Goal: Task Accomplishment & Management: Use online tool/utility

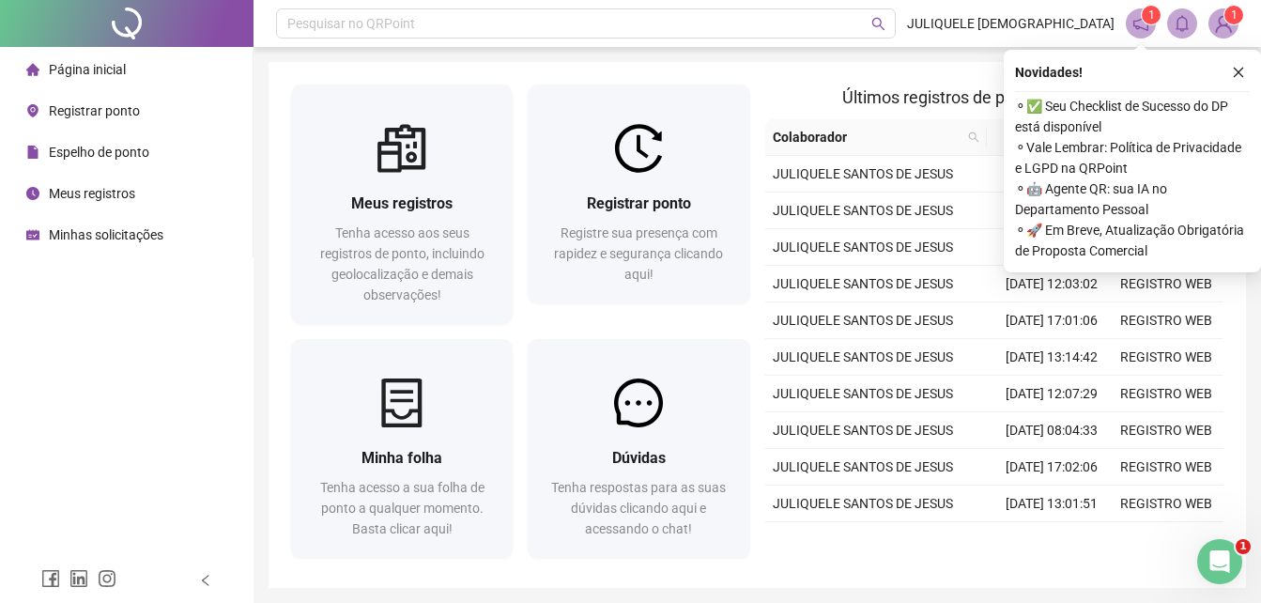
click at [97, 189] on span "Meus registros" at bounding box center [92, 193] width 86 height 15
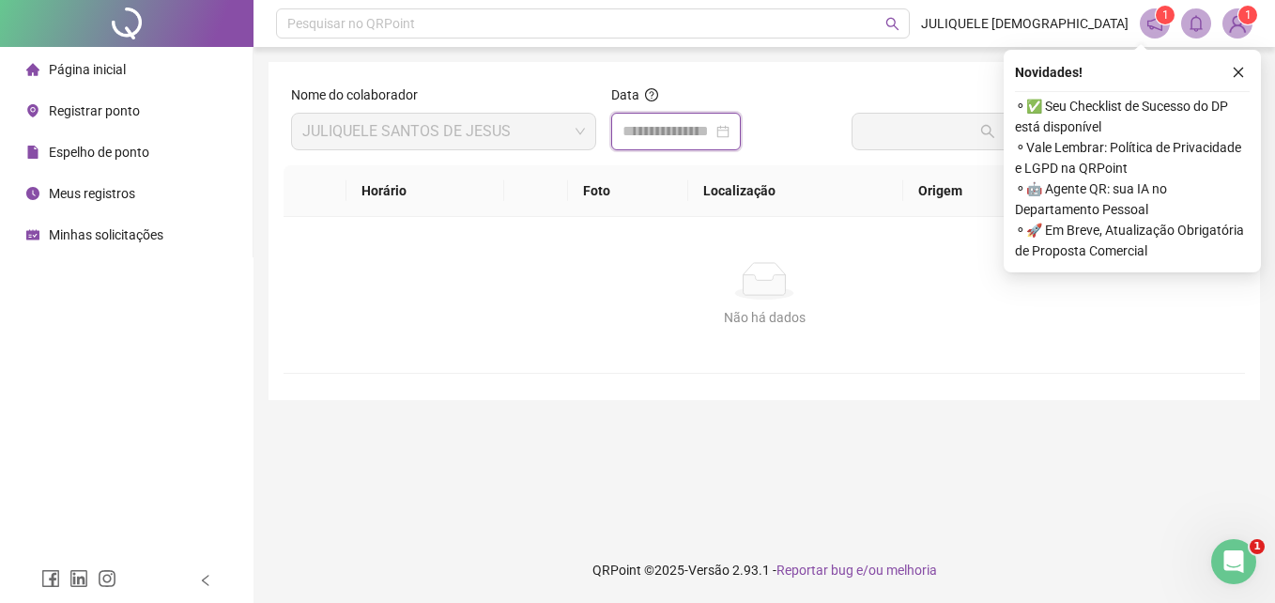
click at [684, 129] on input at bounding box center [667, 131] width 90 height 23
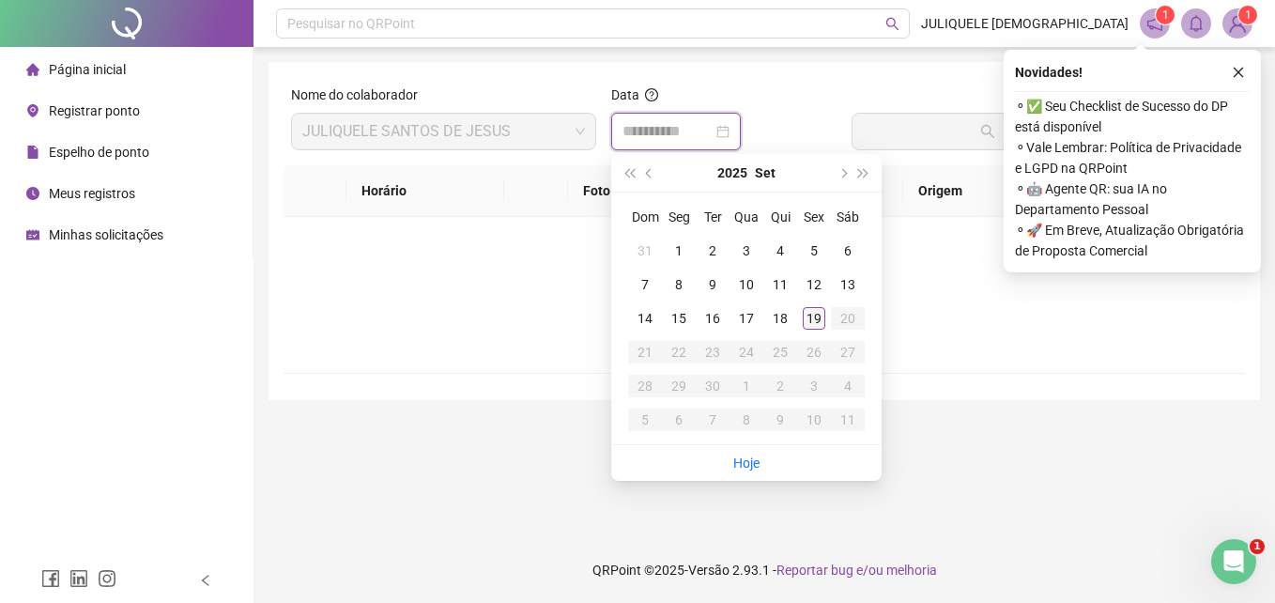
type input "**********"
drag, startPoint x: 811, startPoint y: 319, endPoint x: 817, endPoint y: 302, distance: 17.8
click at [810, 315] on div "19" at bounding box center [814, 318] width 23 height 23
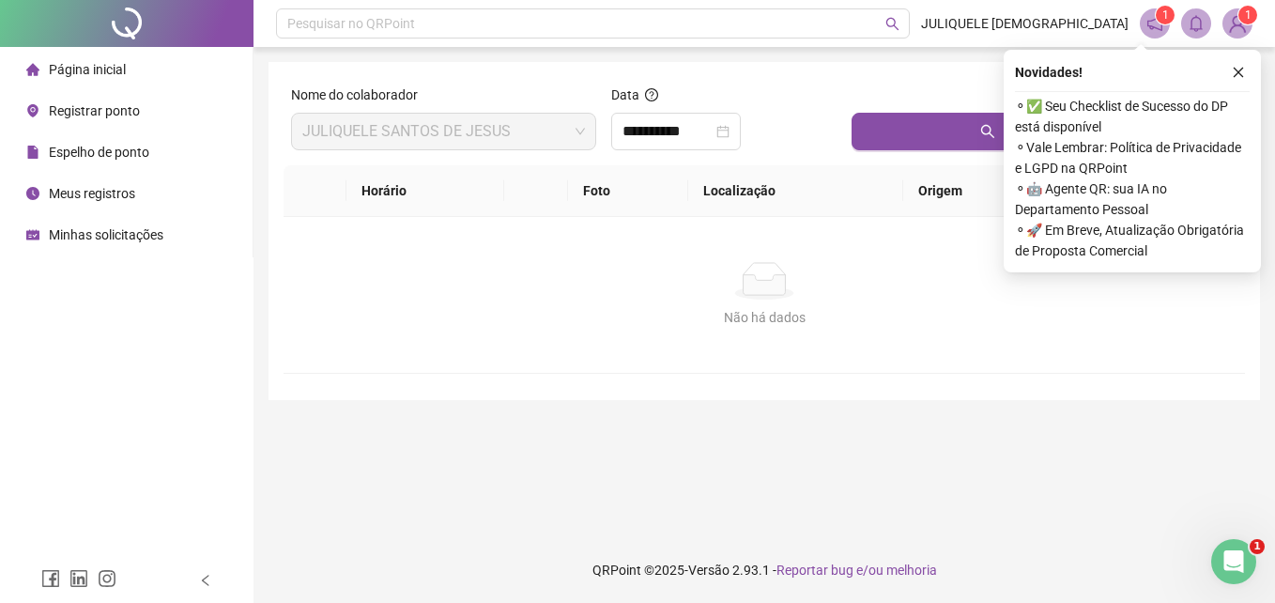
drag, startPoint x: 913, startPoint y: 134, endPoint x: 1127, endPoint y: 98, distance: 217.1
click at [920, 132] on button "Buscar registros" at bounding box center [1044, 132] width 386 height 38
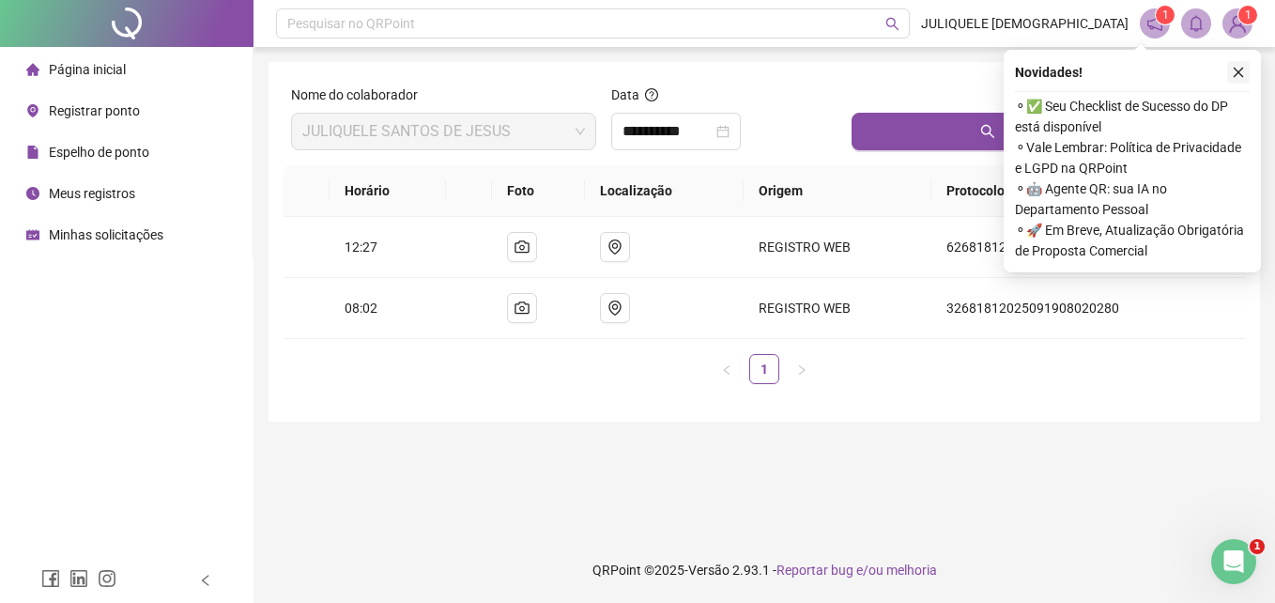
click at [1237, 76] on icon "close" at bounding box center [1238, 72] width 13 height 13
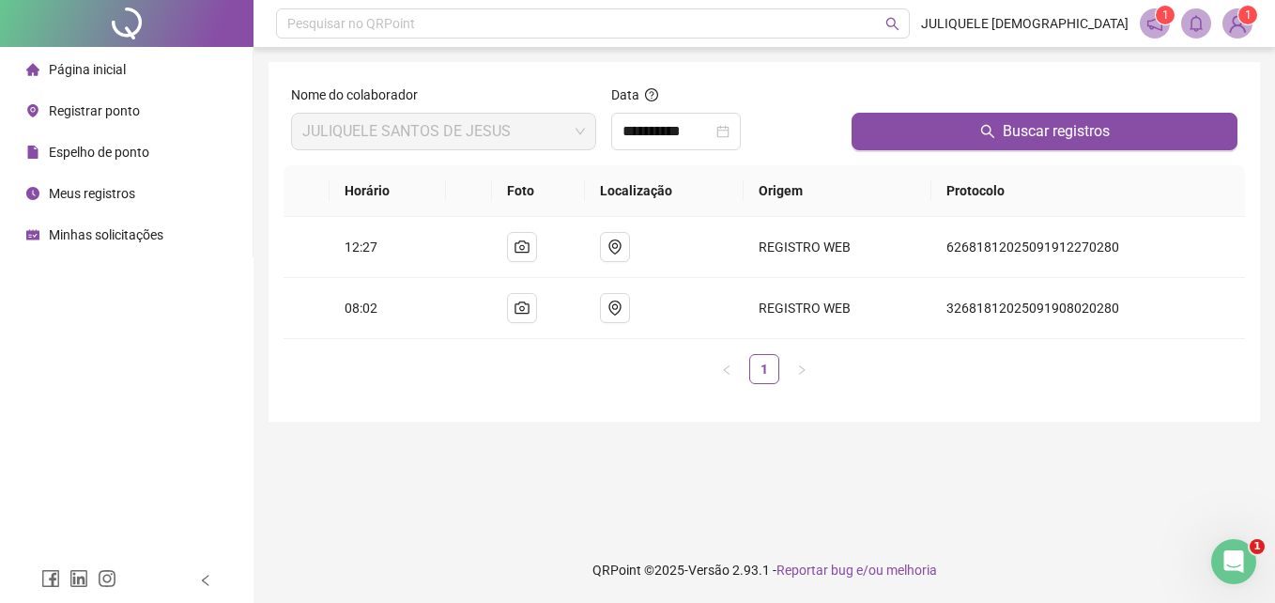
click at [75, 103] on span "Registrar ponto" at bounding box center [94, 110] width 91 height 15
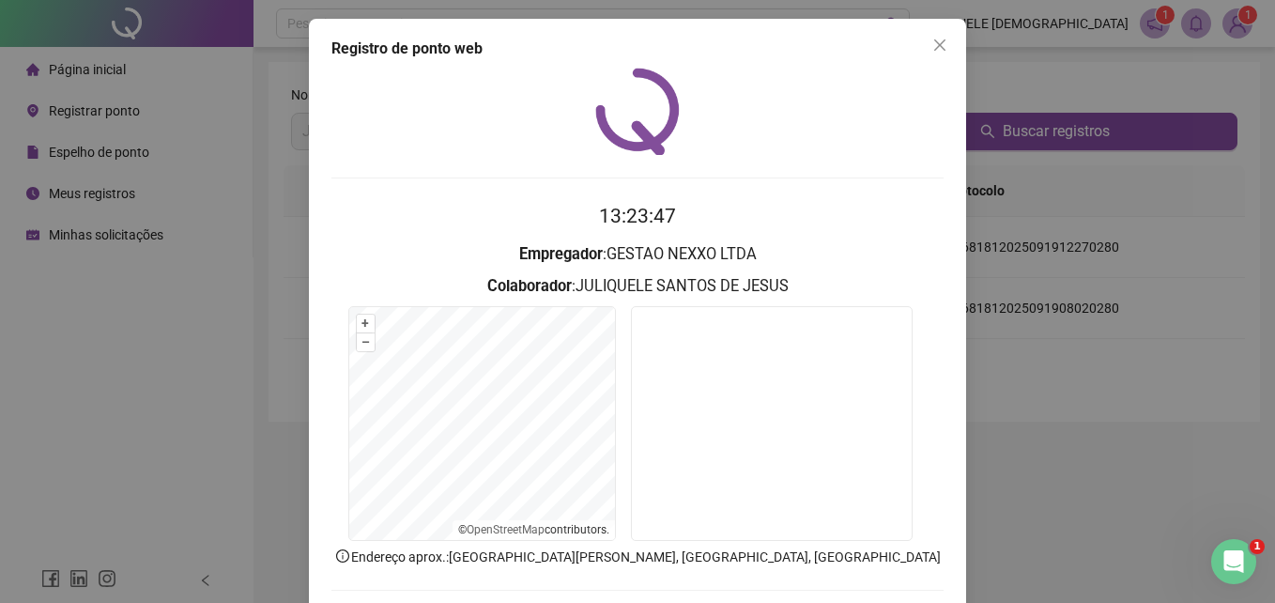
scroll to position [89, 0]
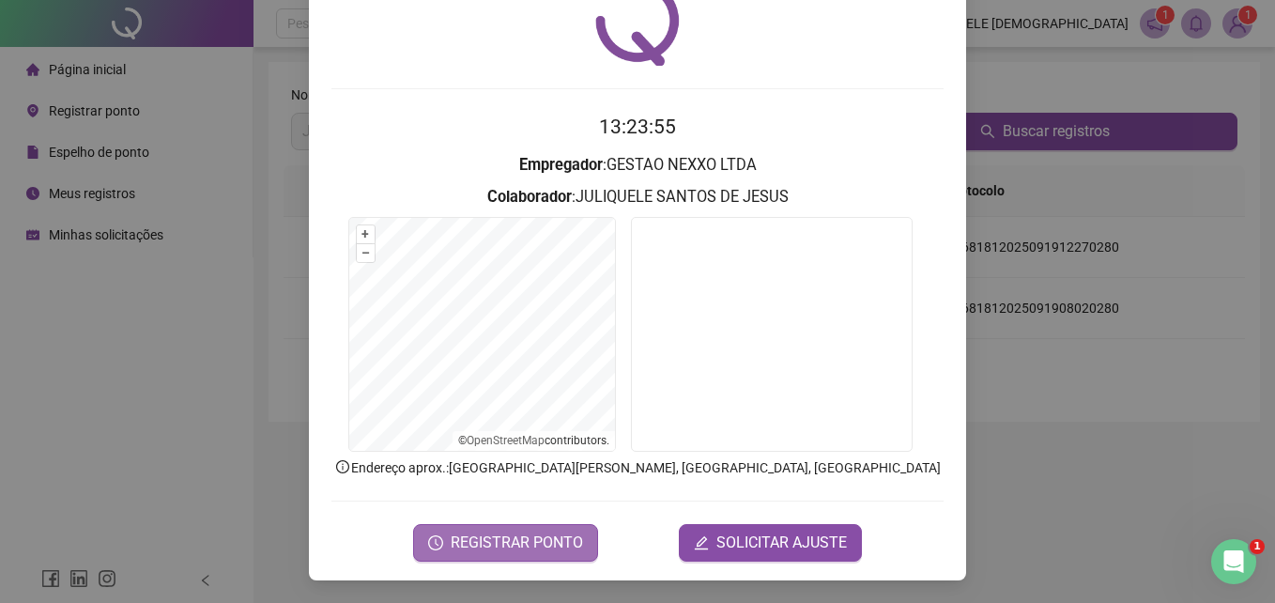
click at [534, 538] on span "REGISTRAR PONTO" at bounding box center [517, 542] width 132 height 23
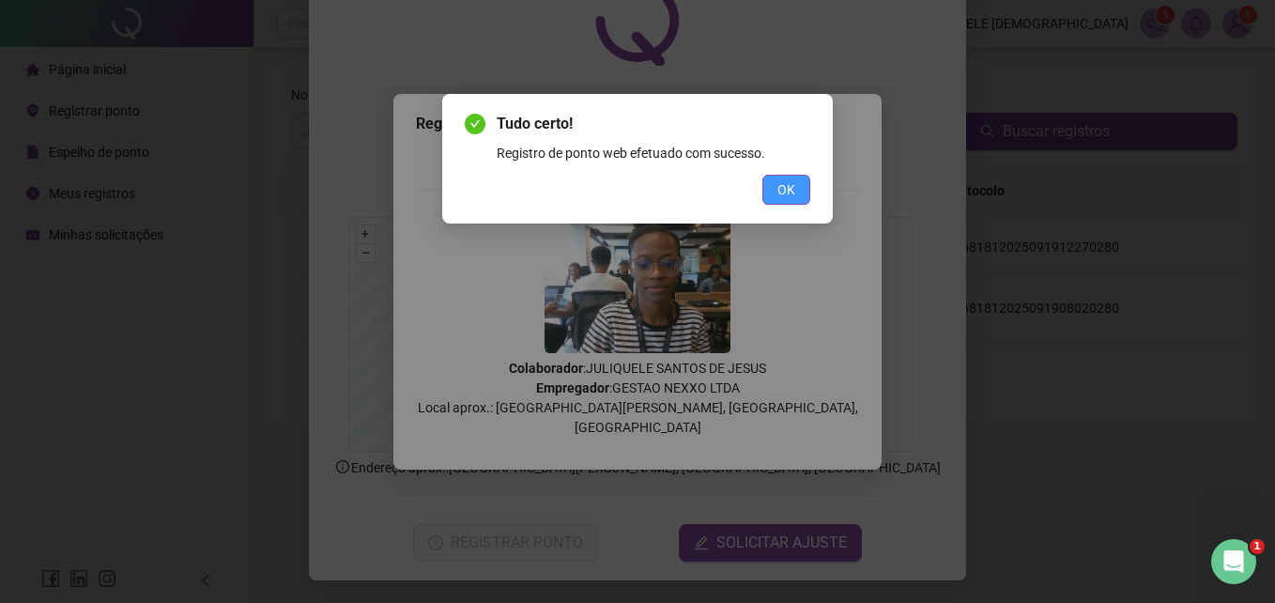
click at [802, 184] on button "OK" at bounding box center [786, 190] width 48 height 30
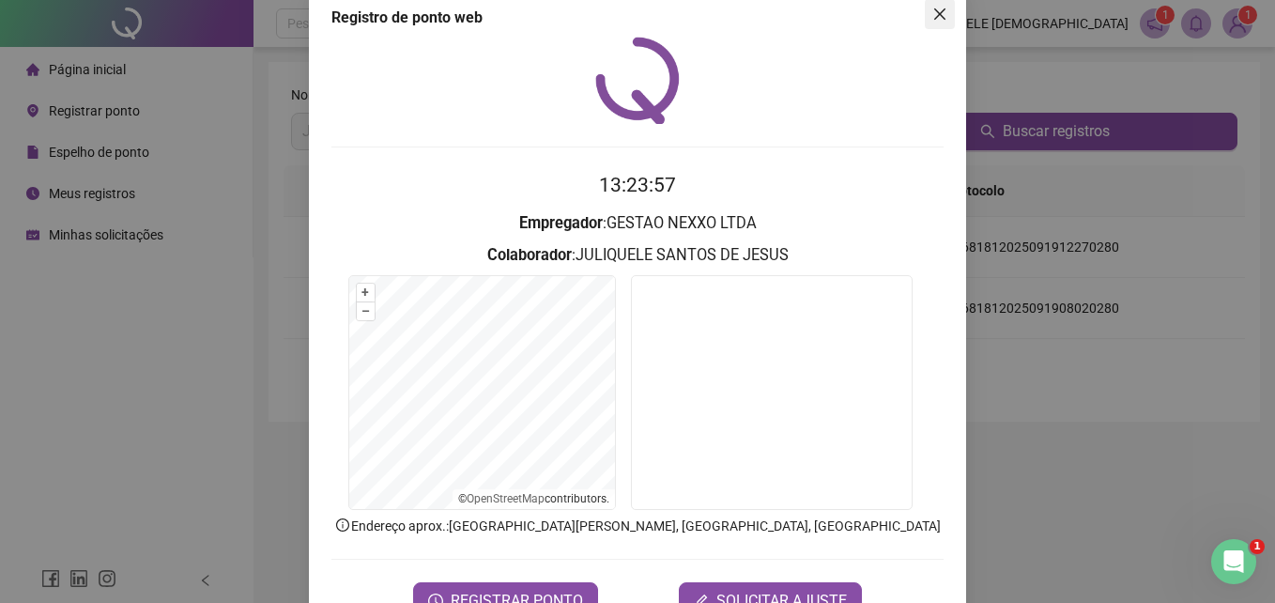
scroll to position [0, 0]
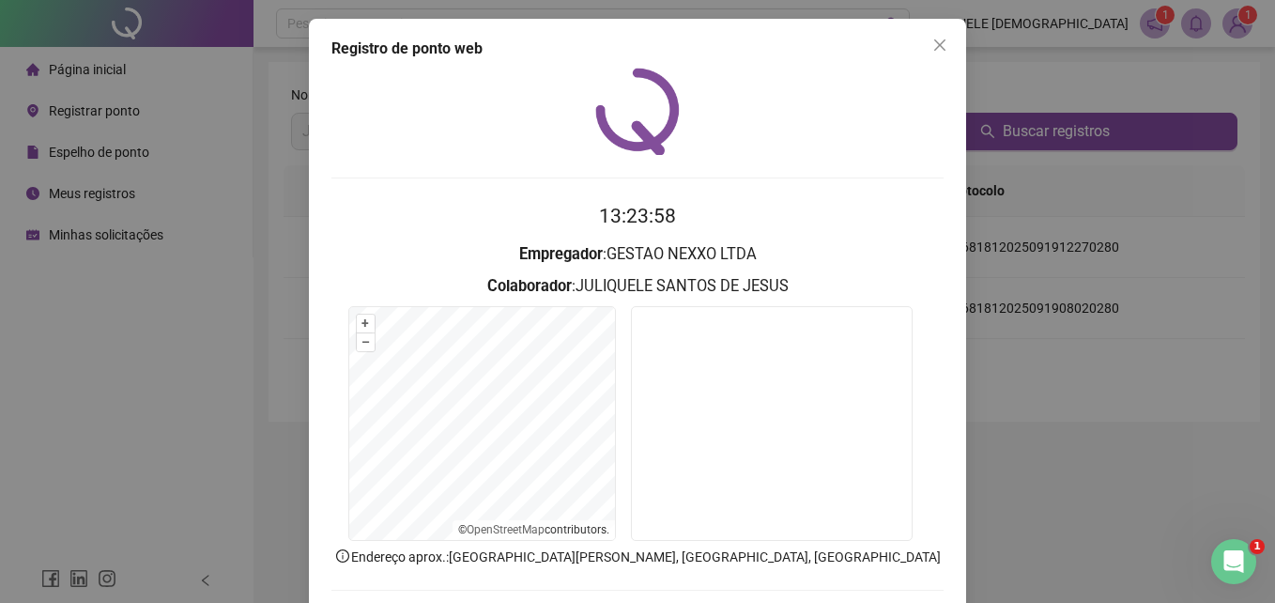
click at [933, 53] on button "Close" at bounding box center [940, 45] width 30 height 30
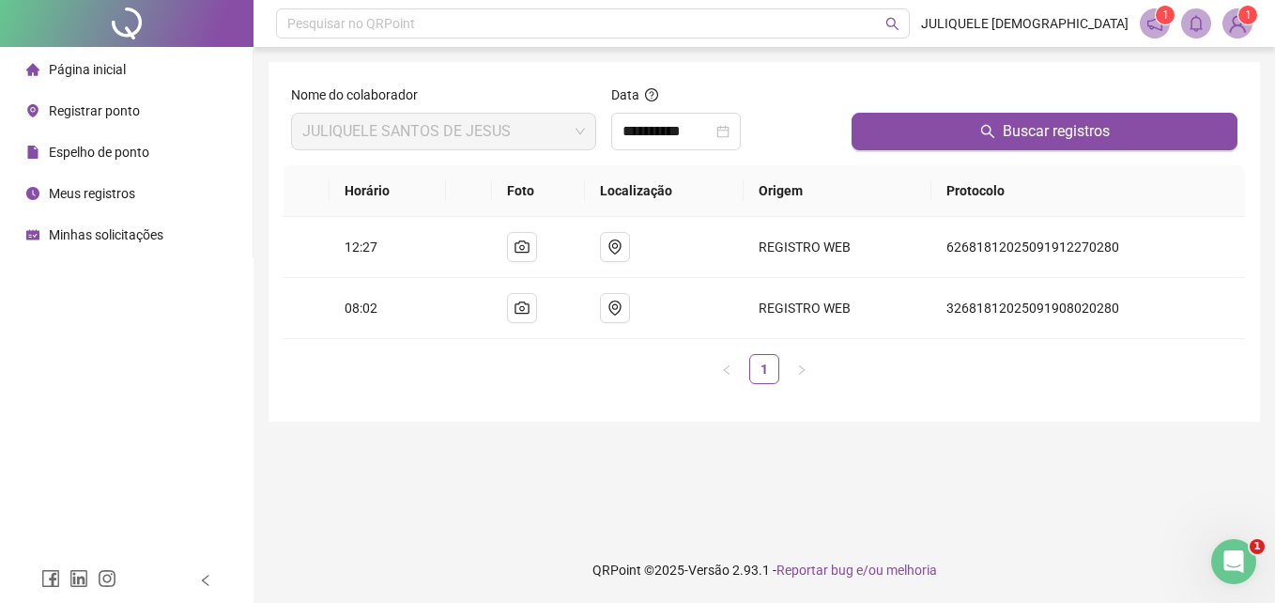
click at [92, 190] on span "Meus registros" at bounding box center [92, 193] width 86 height 15
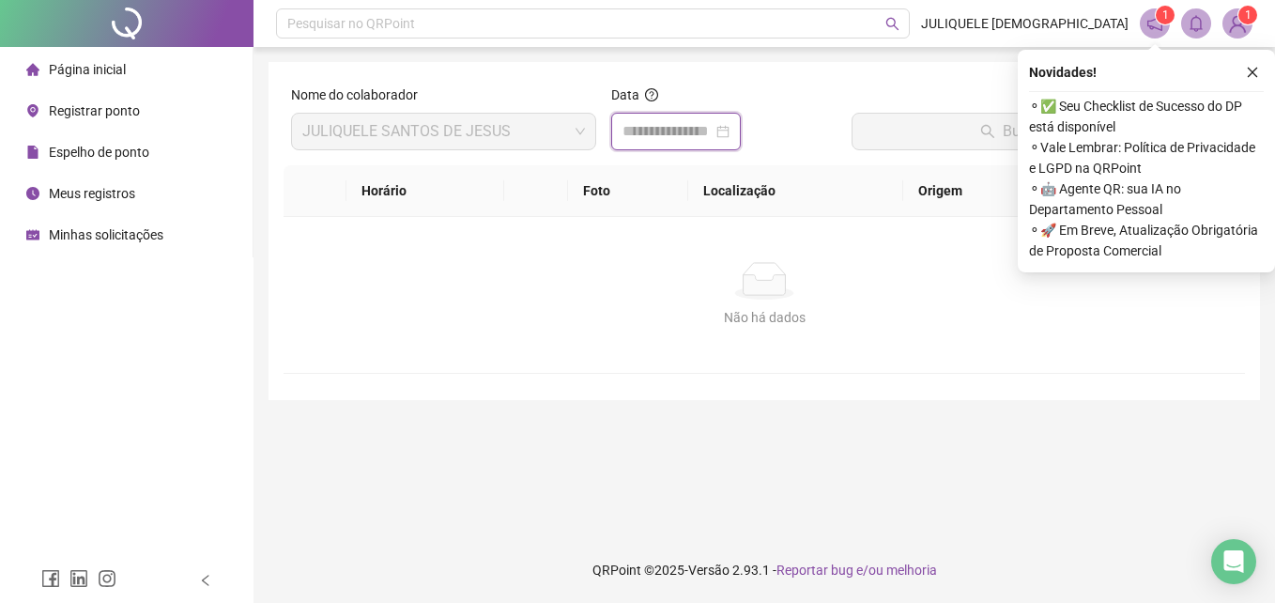
click at [644, 130] on input at bounding box center [667, 131] width 90 height 23
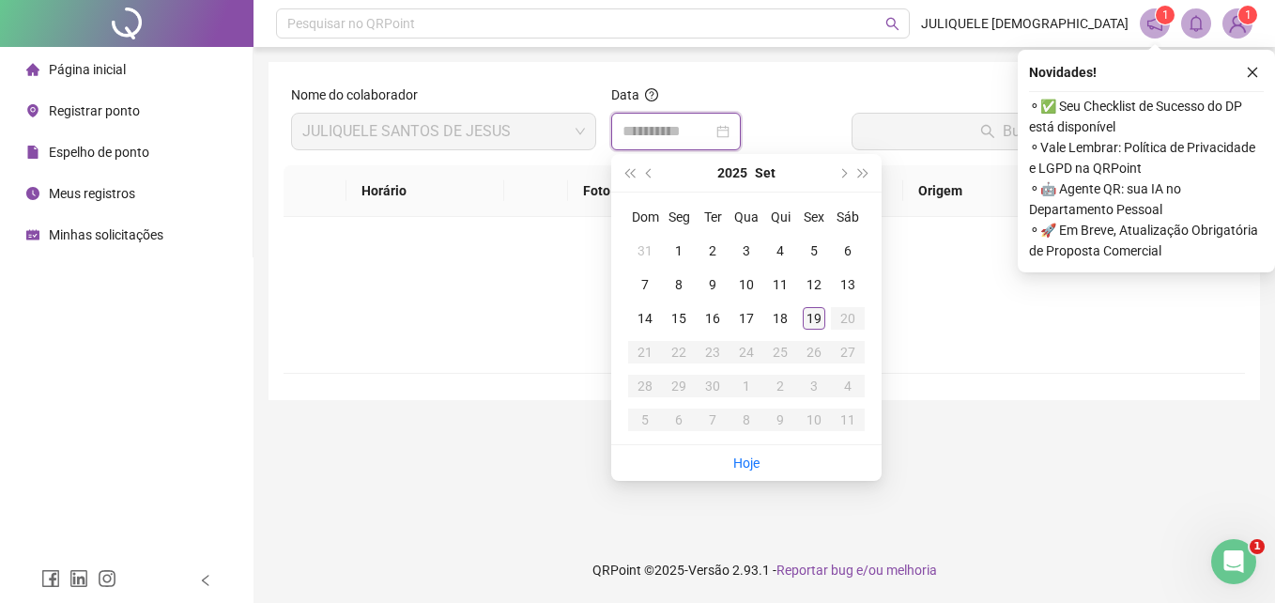
type input "**********"
drag, startPoint x: 819, startPoint y: 313, endPoint x: 831, endPoint y: 290, distance: 25.2
click at [819, 312] on div "19" at bounding box center [814, 318] width 23 height 23
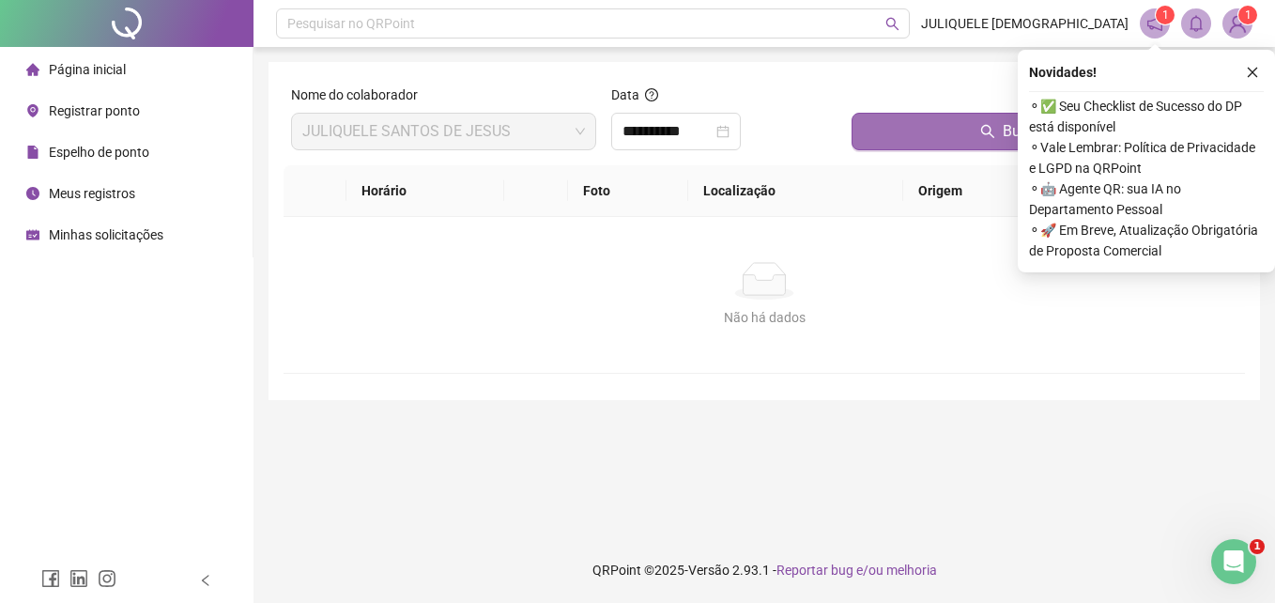
click at [940, 145] on button "Buscar registros" at bounding box center [1044, 132] width 386 height 38
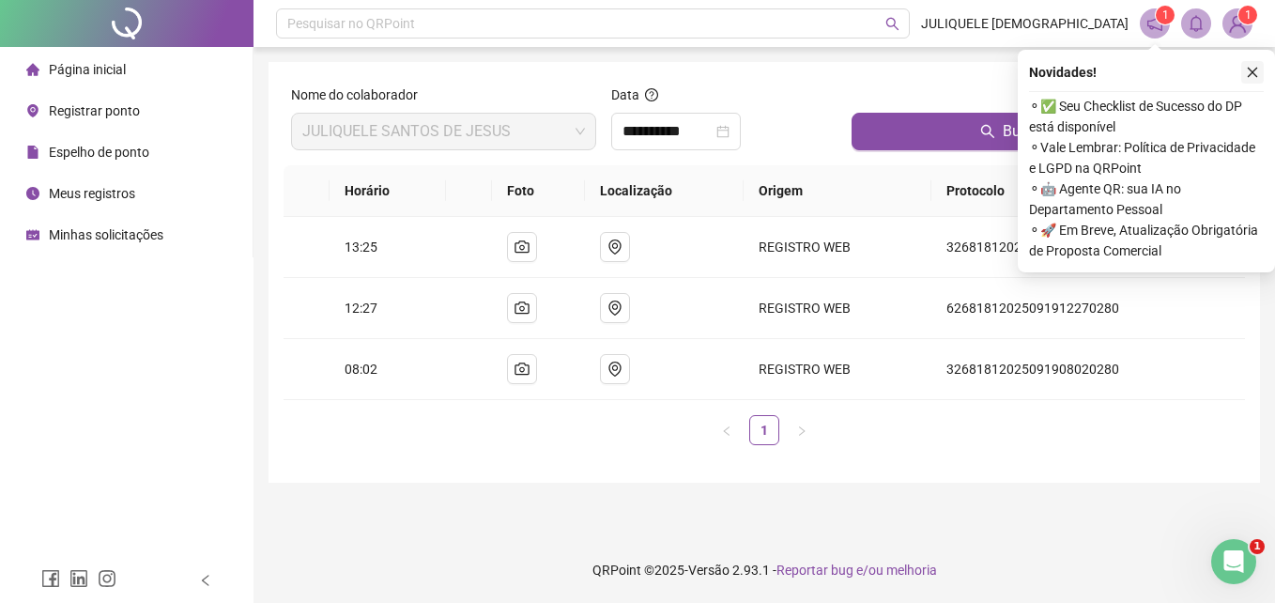
click at [1250, 74] on icon "close" at bounding box center [1252, 73] width 10 height 10
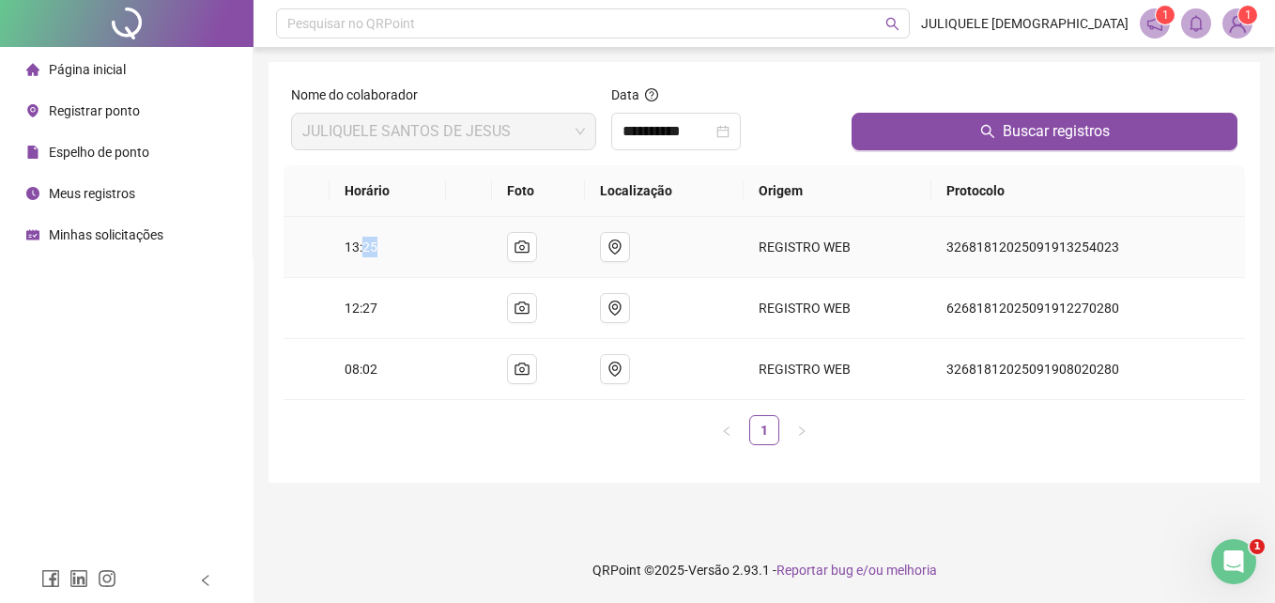
drag, startPoint x: 365, startPoint y: 247, endPoint x: 387, endPoint y: 247, distance: 21.6
click at [387, 247] on td "13:25" at bounding box center [387, 247] width 116 height 61
drag, startPoint x: 387, startPoint y: 247, endPoint x: 379, endPoint y: 305, distance: 58.7
click at [379, 305] on td "12:27" at bounding box center [387, 308] width 116 height 61
drag, startPoint x: 379, startPoint y: 305, endPoint x: 376, endPoint y: 323, distance: 18.1
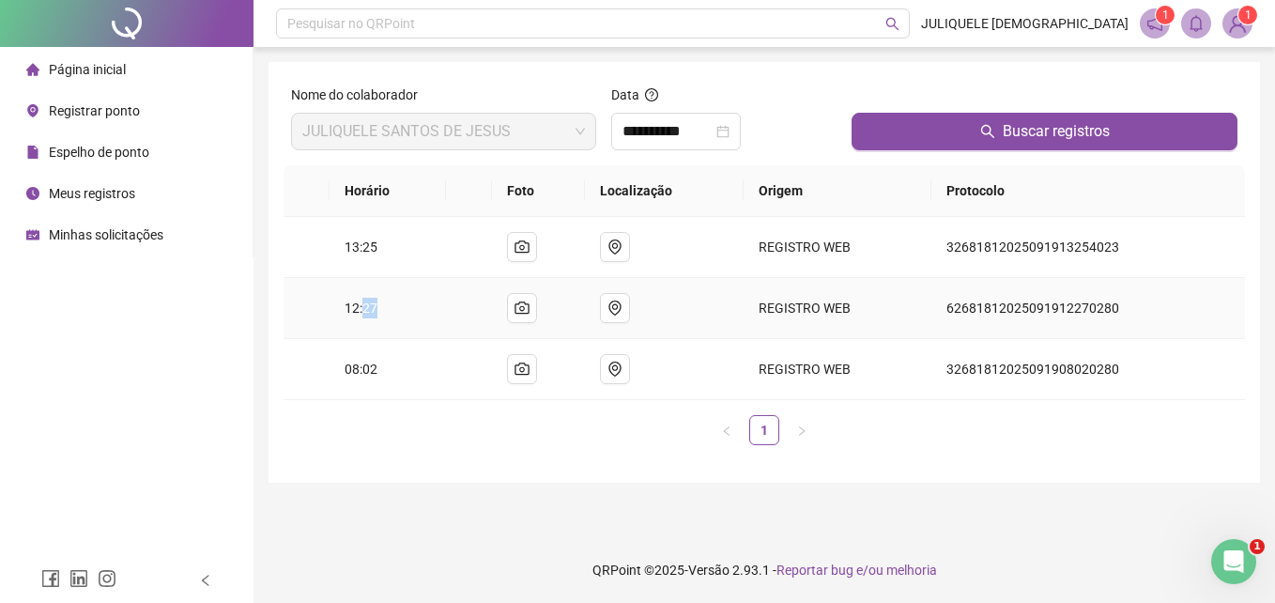
click at [379, 323] on td "12:27" at bounding box center [387, 308] width 116 height 61
click at [90, 62] on span "Página inicial" at bounding box center [87, 69] width 77 height 15
